Goal: Transaction & Acquisition: Purchase product/service

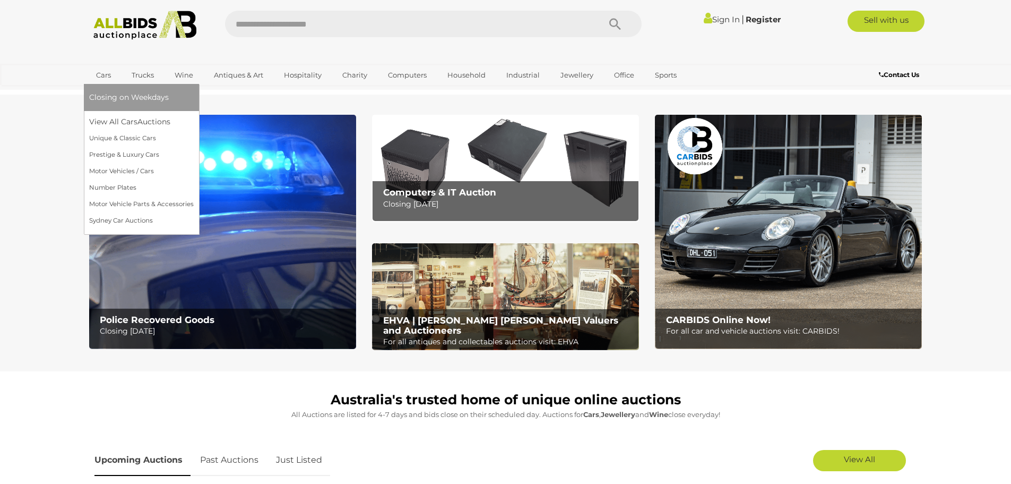
click at [106, 76] on link "Cars" at bounding box center [103, 75] width 29 height 18
click at [106, 120] on link "View All Cars Auctions" at bounding box center [141, 122] width 105 height 16
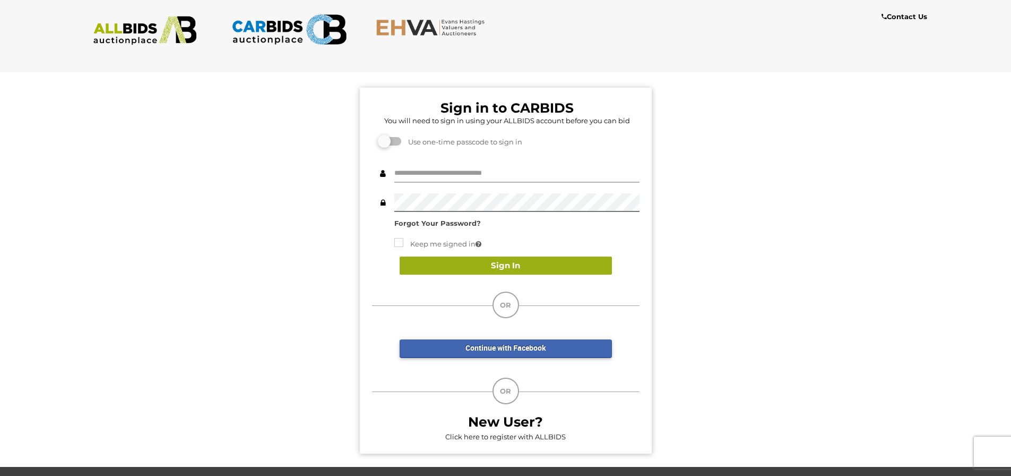
type input "*******"
click at [518, 270] on button "Sign In" at bounding box center [506, 265] width 212 height 19
